Goal: Download file/media

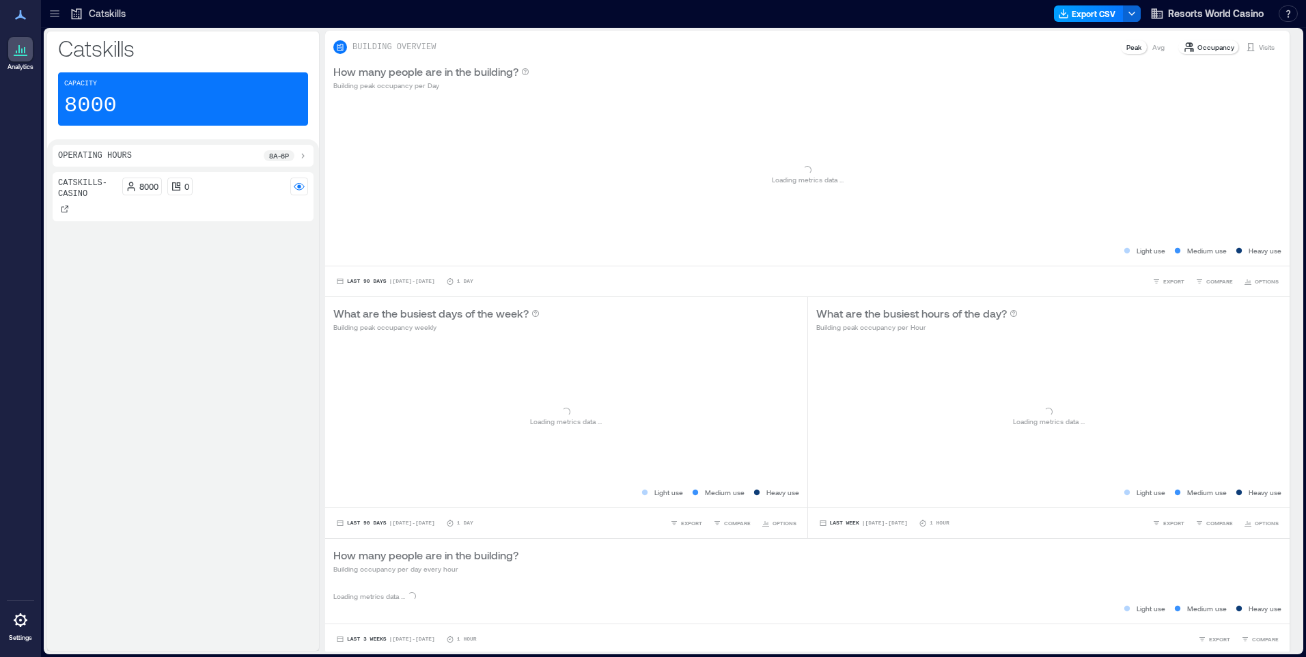
click at [1084, 16] on button "Export CSV" at bounding box center [1089, 13] width 70 height 16
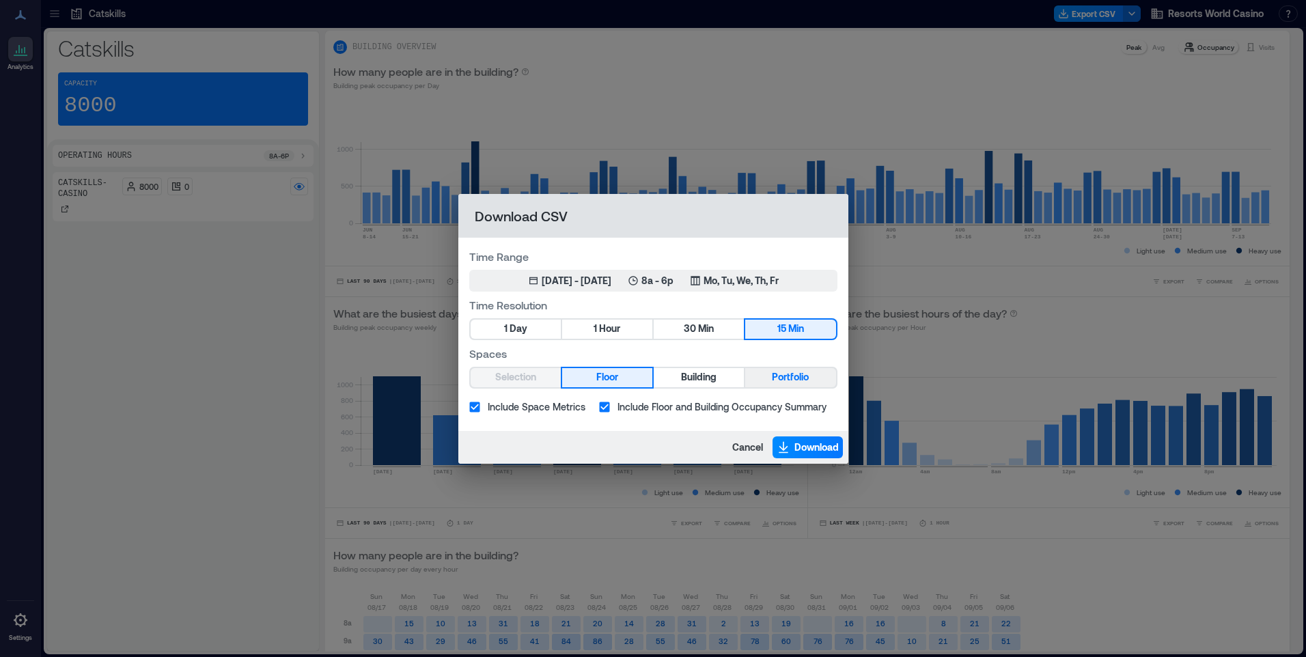
click at [796, 376] on span "Portfolio" at bounding box center [790, 377] width 37 height 17
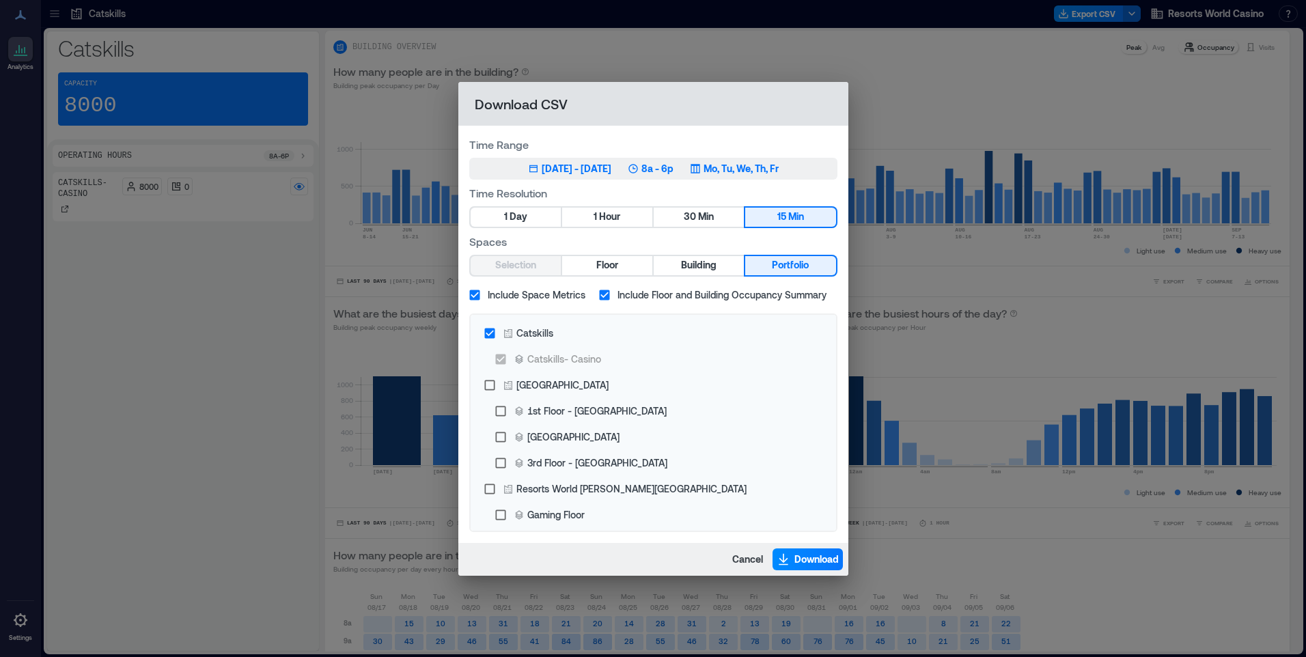
click at [741, 171] on p "Mo, Tu, We, Th, Fr" at bounding box center [741, 169] width 75 height 14
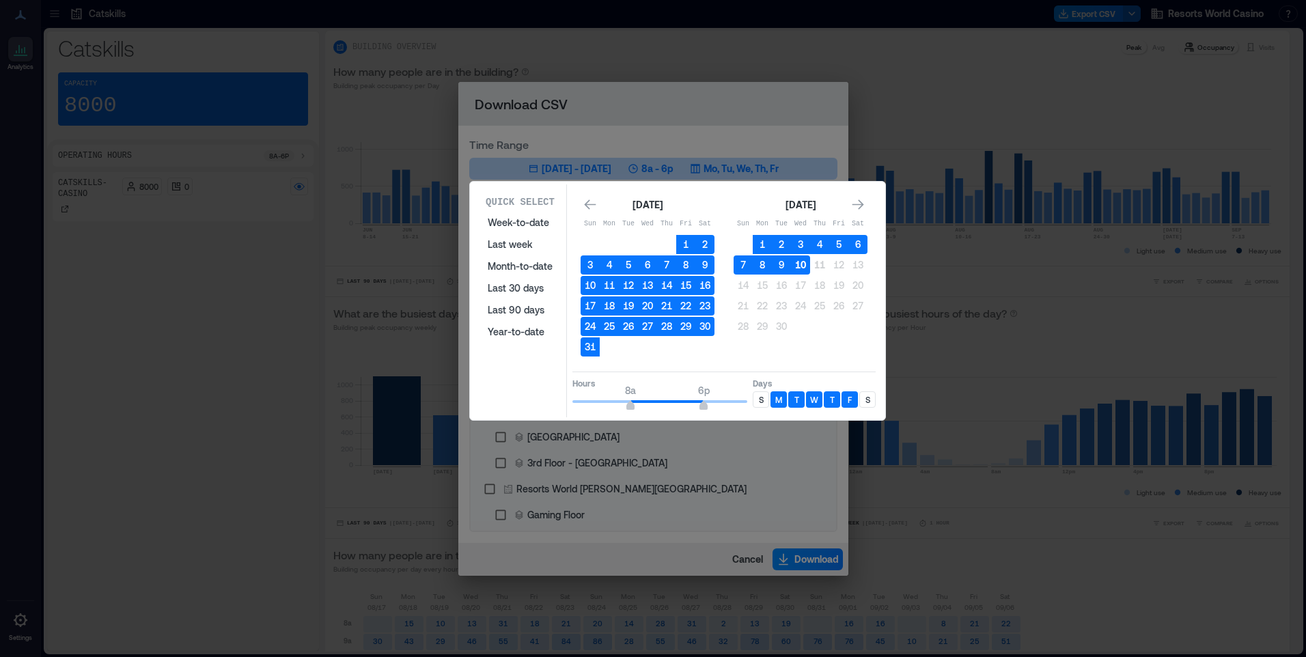
click at [797, 265] on button "10" at bounding box center [800, 264] width 19 height 19
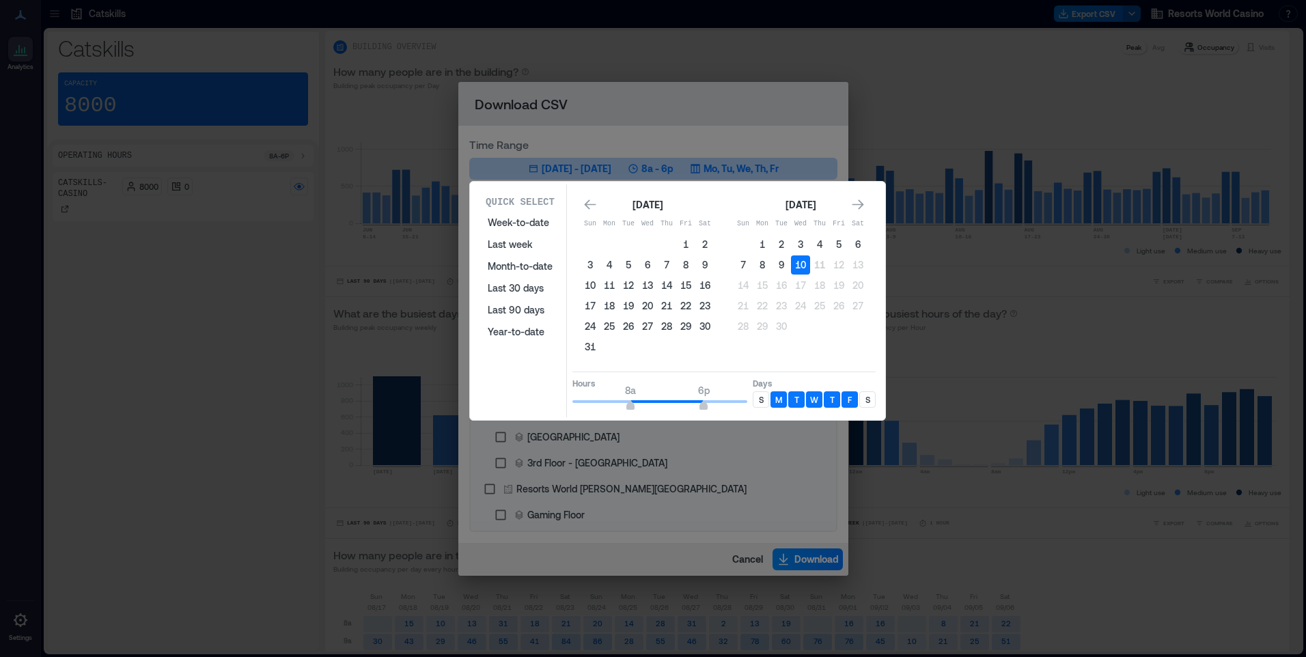
click at [764, 395] on div "S" at bounding box center [761, 399] width 16 height 16
click at [867, 402] on p "S" at bounding box center [867, 399] width 5 height 11
type input "*"
drag, startPoint x: 634, startPoint y: 402, endPoint x: 615, endPoint y: 404, distance: 18.6
click at [615, 404] on span "6a 6p" at bounding box center [659, 401] width 175 height 20
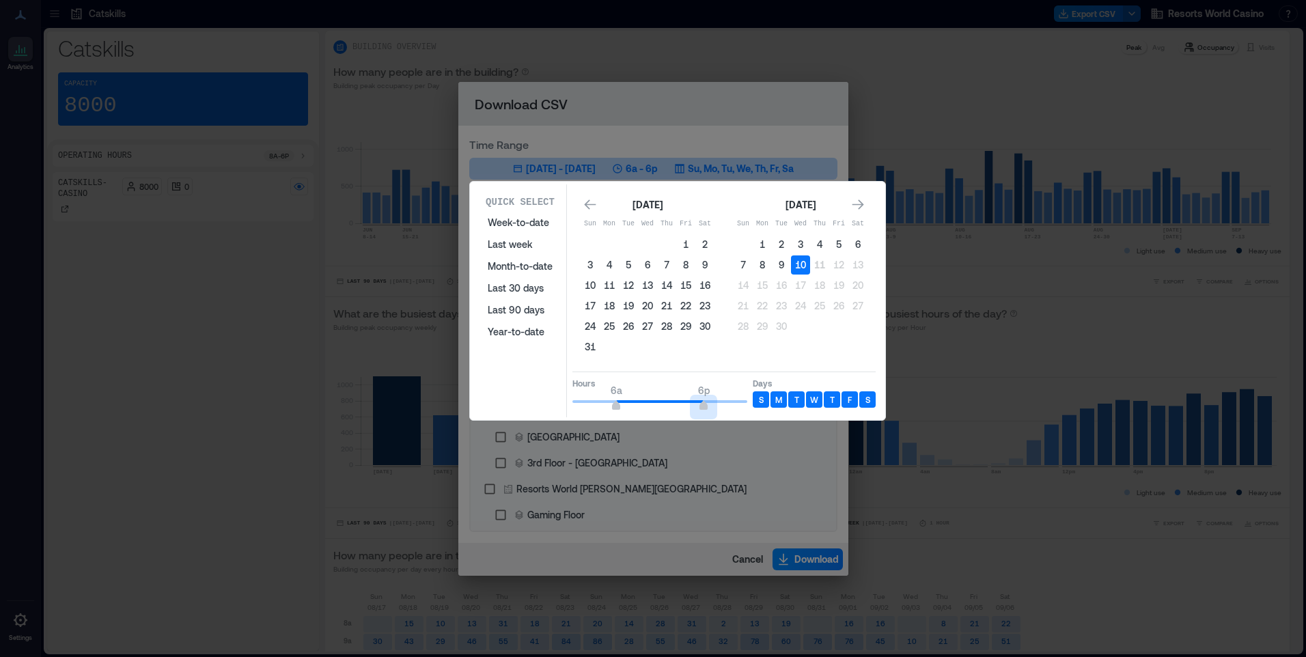
type input "**"
drag, startPoint x: 705, startPoint y: 406, endPoint x: 768, endPoint y: 408, distance: 63.6
click at [768, 408] on div "Hours 6a 12a Days S M T W T F S" at bounding box center [723, 392] width 303 height 40
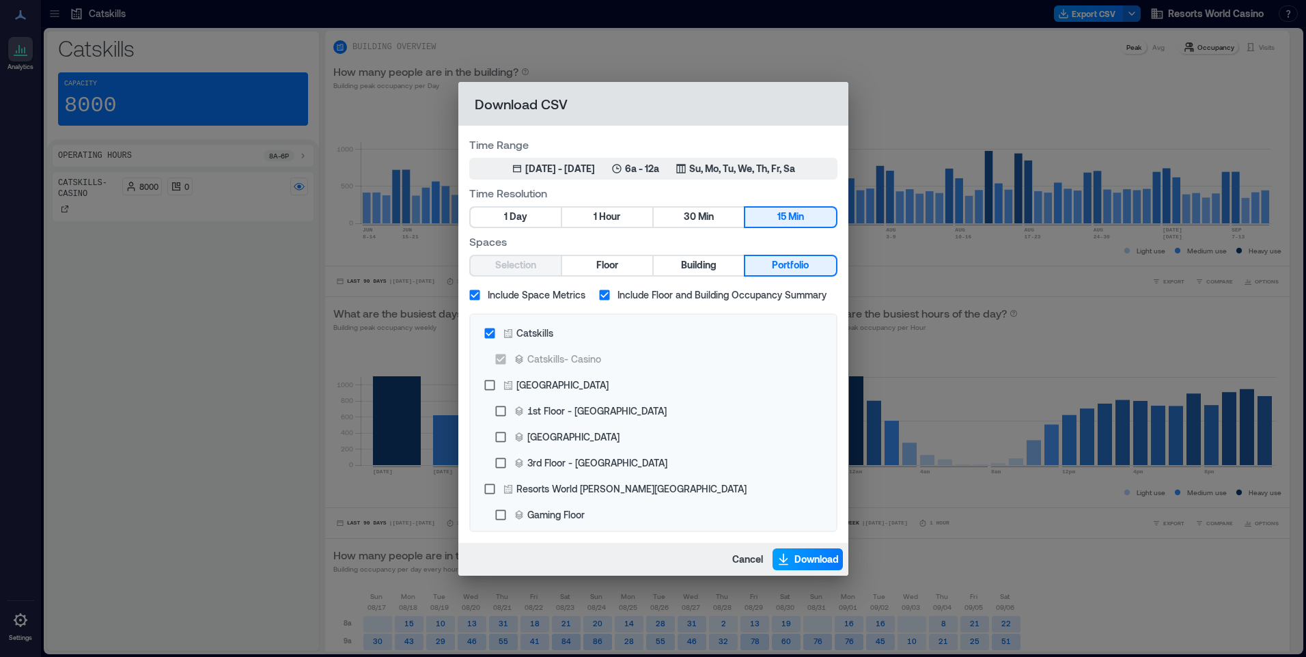
click at [808, 551] on button "Download" at bounding box center [808, 560] width 70 height 22
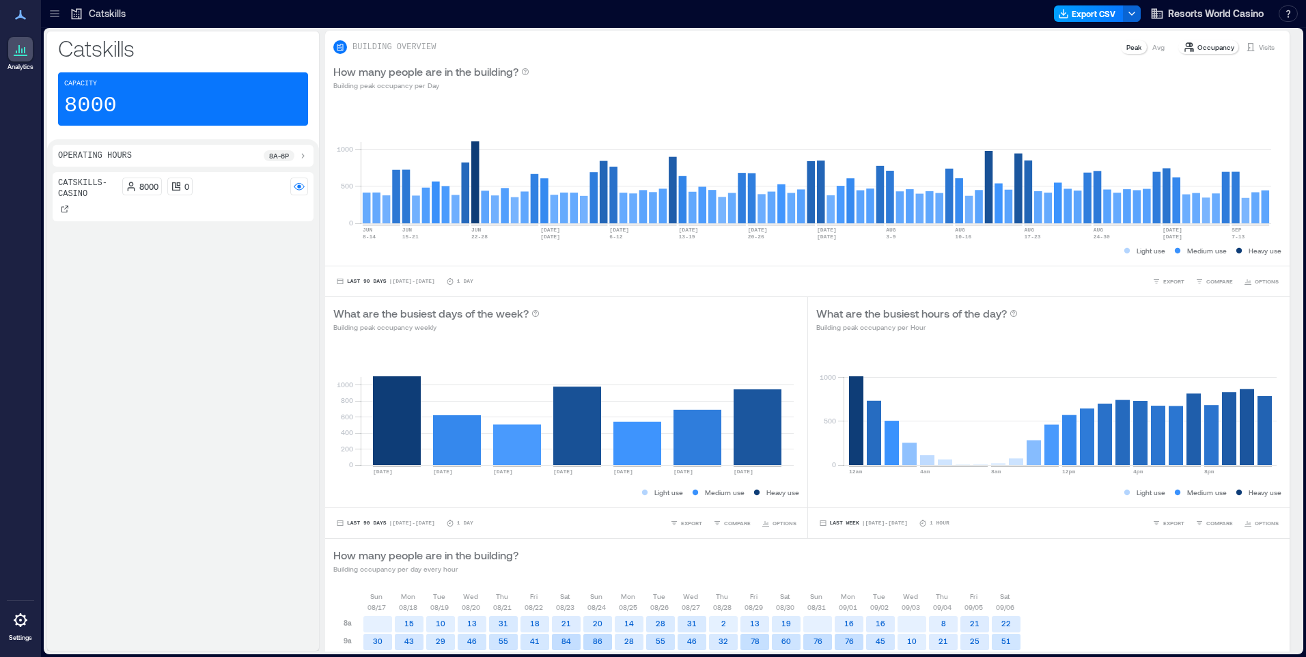
click at [1079, 14] on button "Export CSV" at bounding box center [1089, 13] width 70 height 16
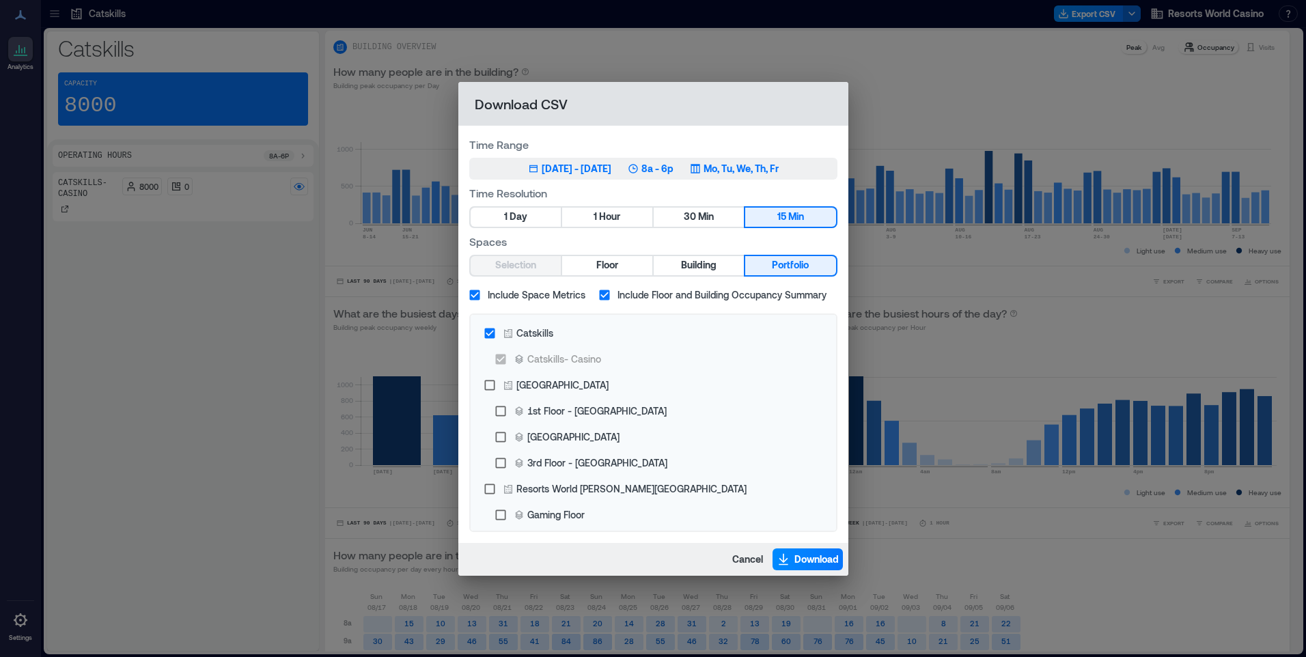
click at [779, 168] on p "Mo, Tu, We, Th, Fr" at bounding box center [741, 169] width 75 height 14
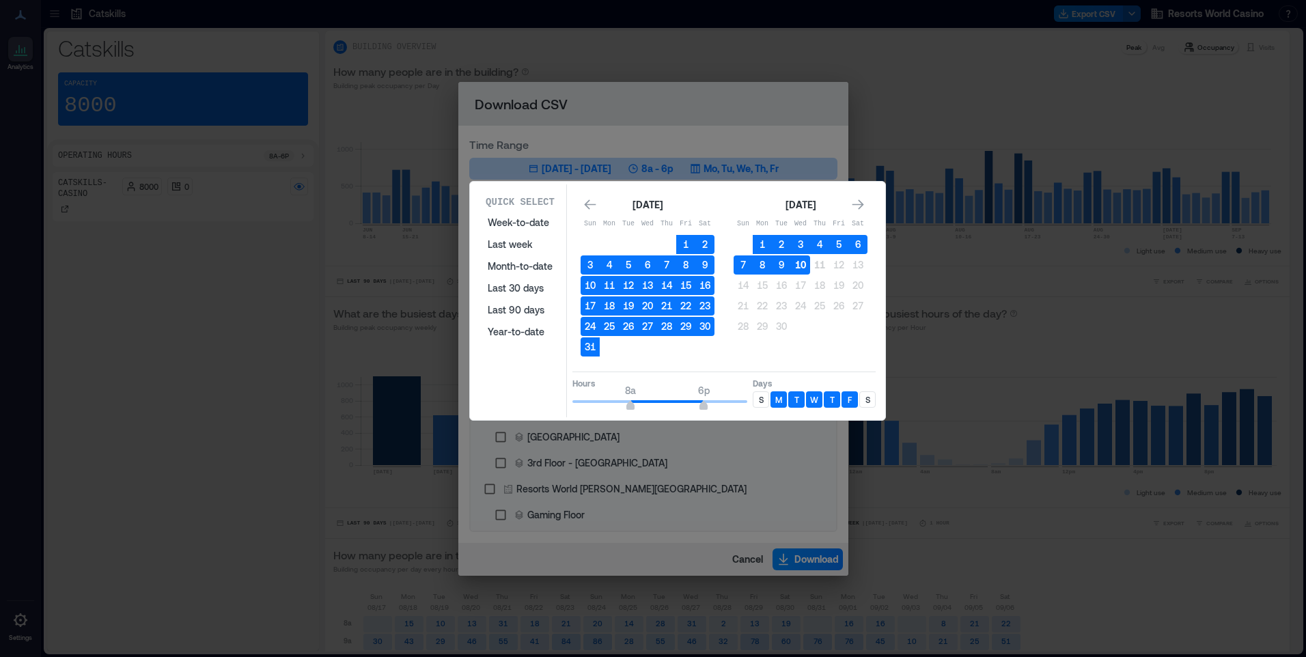
click at [804, 264] on button "10" at bounding box center [800, 264] width 19 height 19
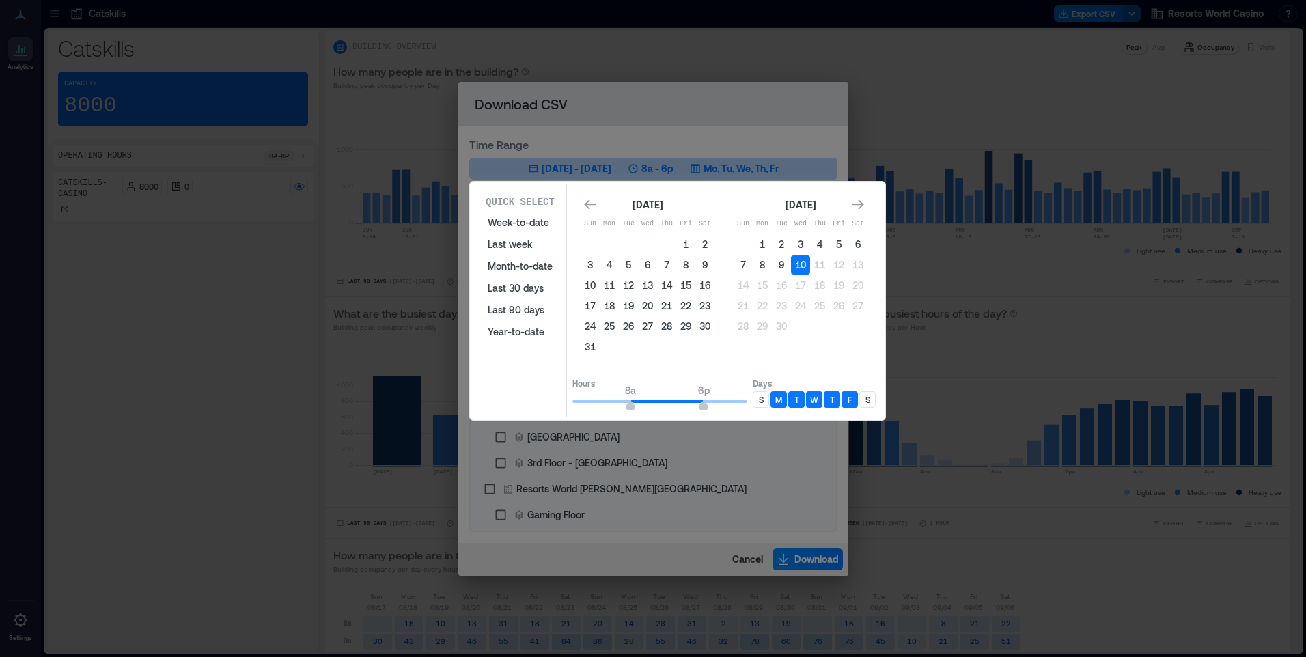
click at [761, 395] on p "S" at bounding box center [761, 399] width 5 height 11
click at [869, 400] on p "S" at bounding box center [867, 399] width 5 height 11
type input "*"
drag, startPoint x: 633, startPoint y: 410, endPoint x: 555, endPoint y: 416, distance: 78.1
click at [555, 416] on div "Quick Select Week-to-date Last week Month-to-date Last 30 days Last 90 days Yea…" at bounding box center [677, 300] width 407 height 233
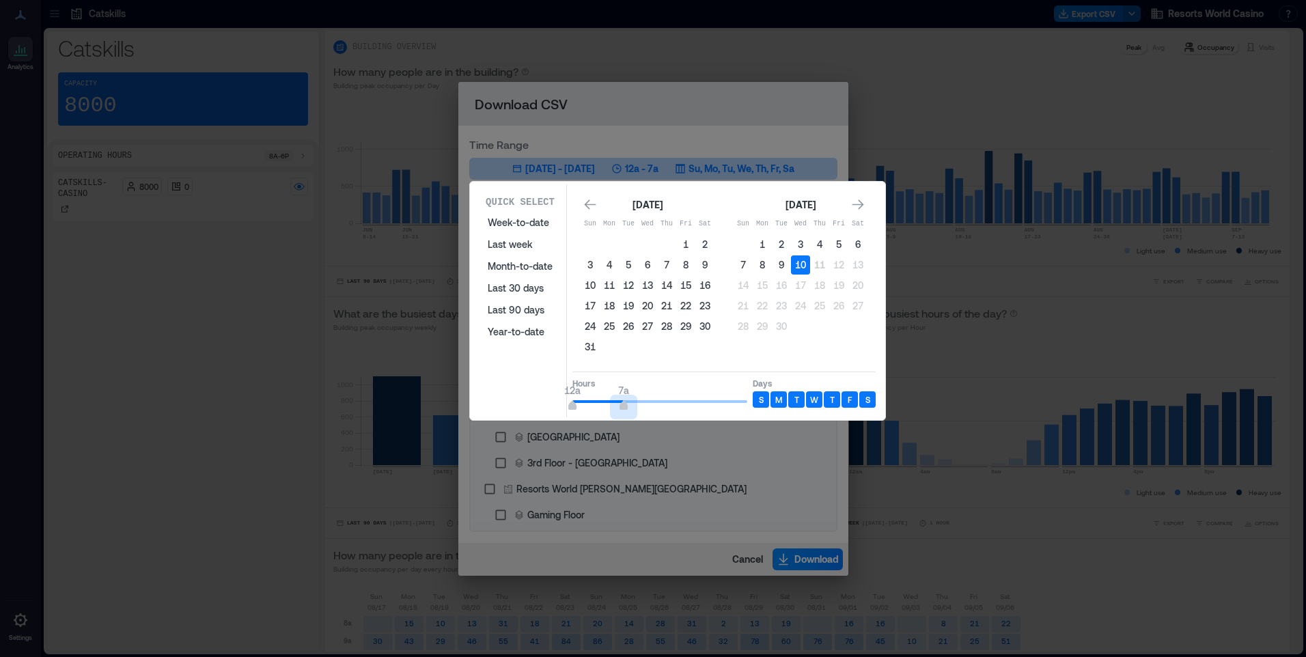
type input "*"
drag, startPoint x: 708, startPoint y: 408, endPoint x: 617, endPoint y: 415, distance: 90.4
click at [617, 415] on div "Quick Select Week-to-date Last week Month-to-date Last 30 days Last 90 days Yea…" at bounding box center [677, 300] width 407 height 233
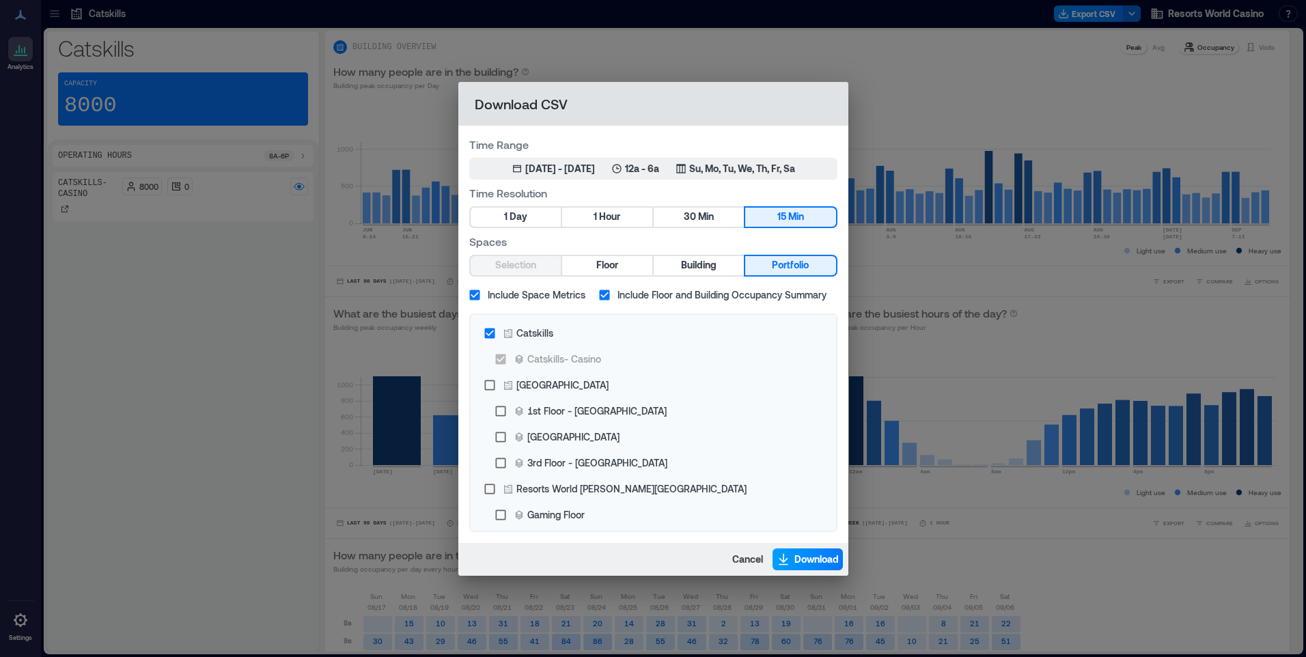
click at [794, 555] on span "Download" at bounding box center [816, 560] width 44 height 14
